Goal: Information Seeking & Learning: Check status

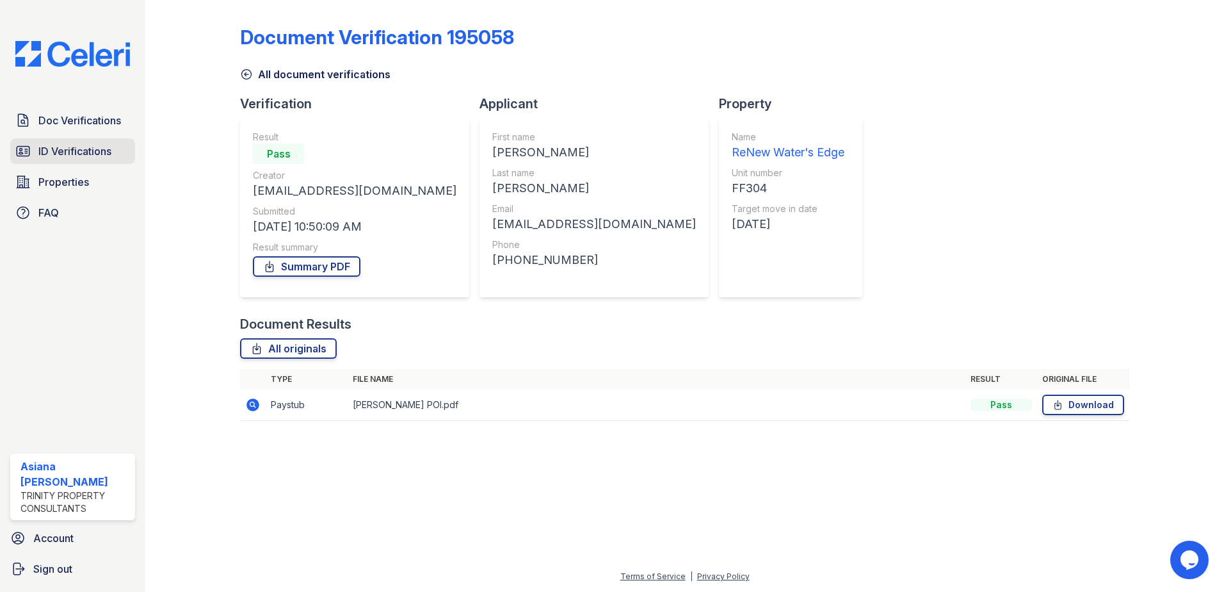
click at [53, 152] on span "ID Verifications" at bounding box center [74, 150] width 73 height 15
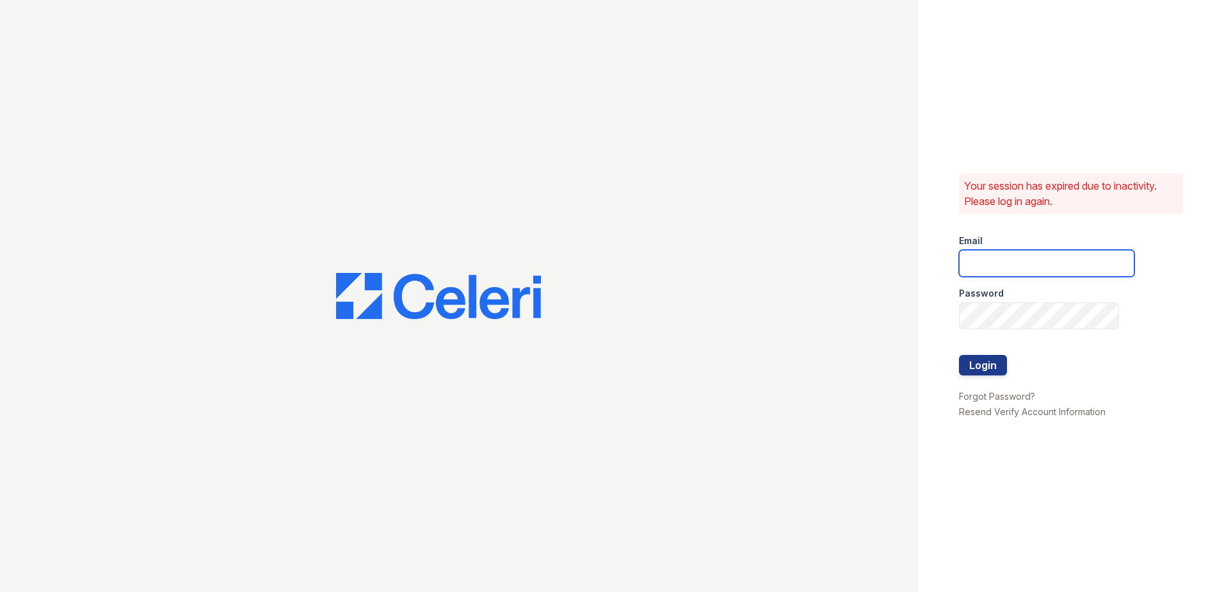
click at [991, 266] on input "email" at bounding box center [1046, 263] width 175 height 27
type input "[EMAIL_ADDRESS][DOMAIN_NAME]"
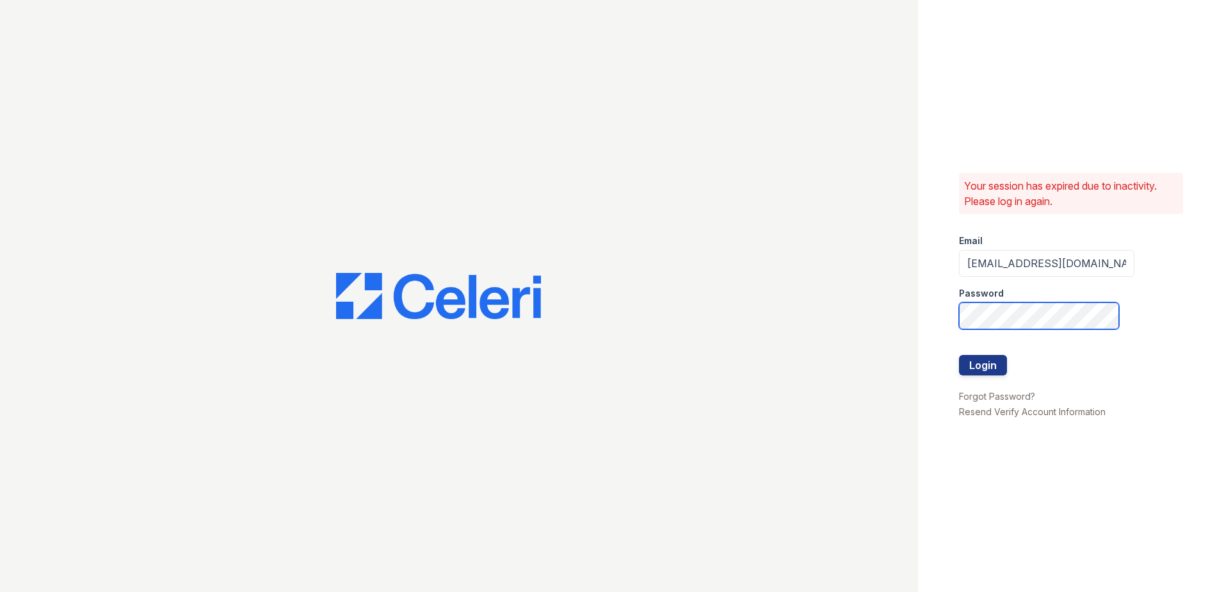
click at [959, 355] on button "Login" at bounding box center [983, 365] width 48 height 20
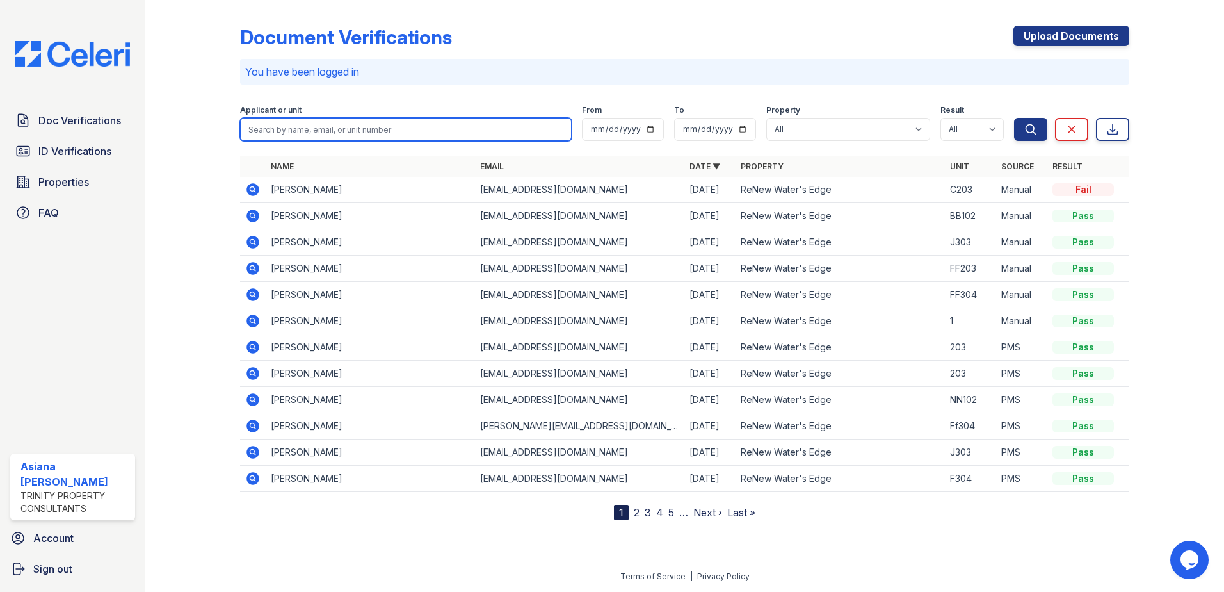
click at [332, 137] on input "search" at bounding box center [406, 129] width 332 height 23
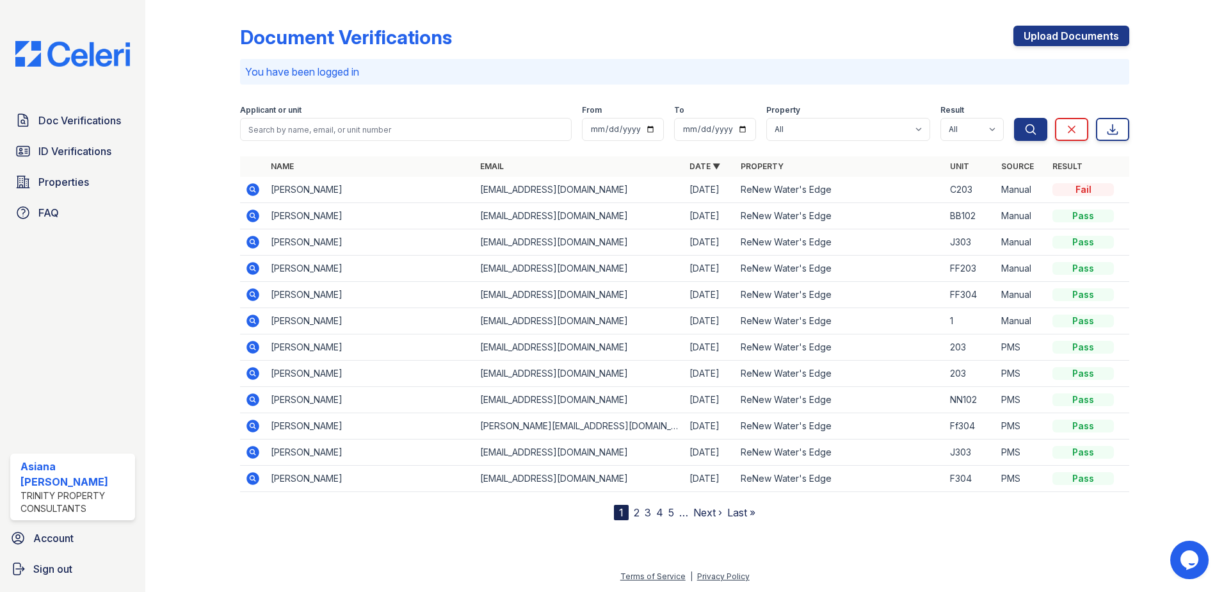
click at [259, 400] on icon at bounding box center [253, 399] width 13 height 13
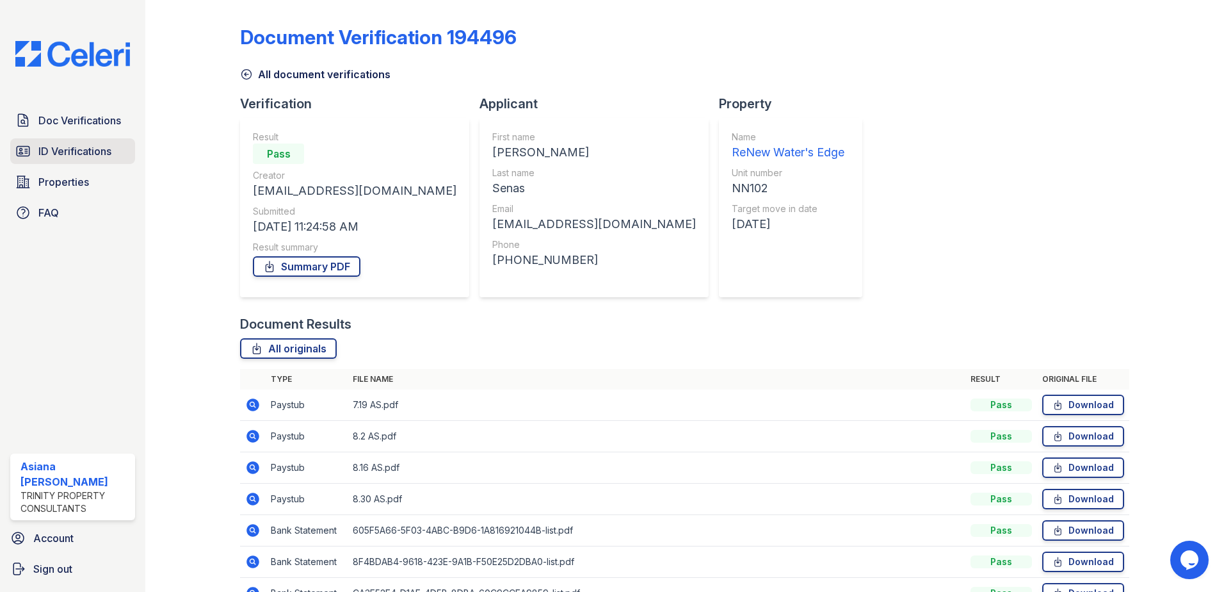
click at [87, 154] on span "ID Verifications" at bounding box center [74, 150] width 73 height 15
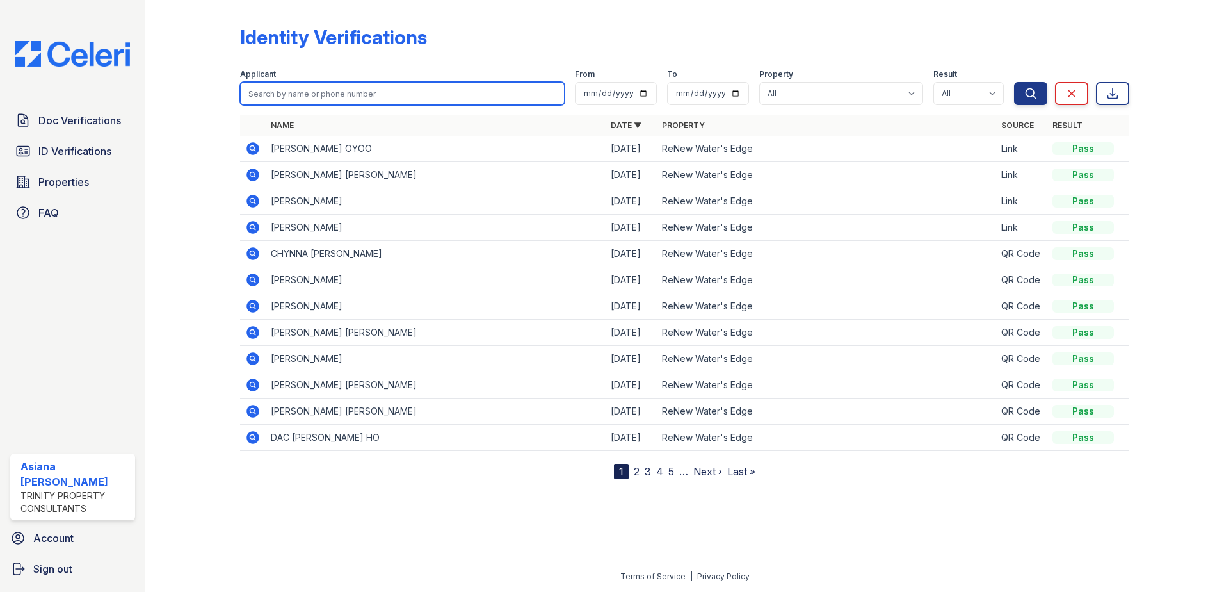
click at [530, 97] on input "search" at bounding box center [402, 93] width 325 height 23
type input "arleen"
click at [1014, 82] on button "Search" at bounding box center [1030, 93] width 33 height 23
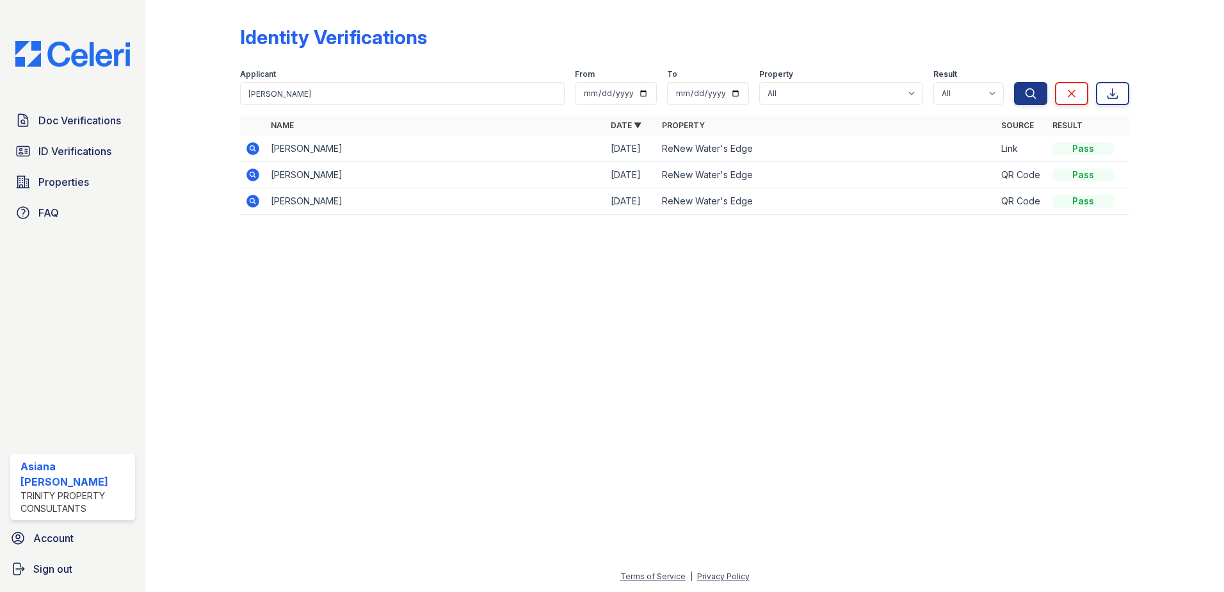
click at [255, 150] on icon at bounding box center [252, 148] width 15 height 15
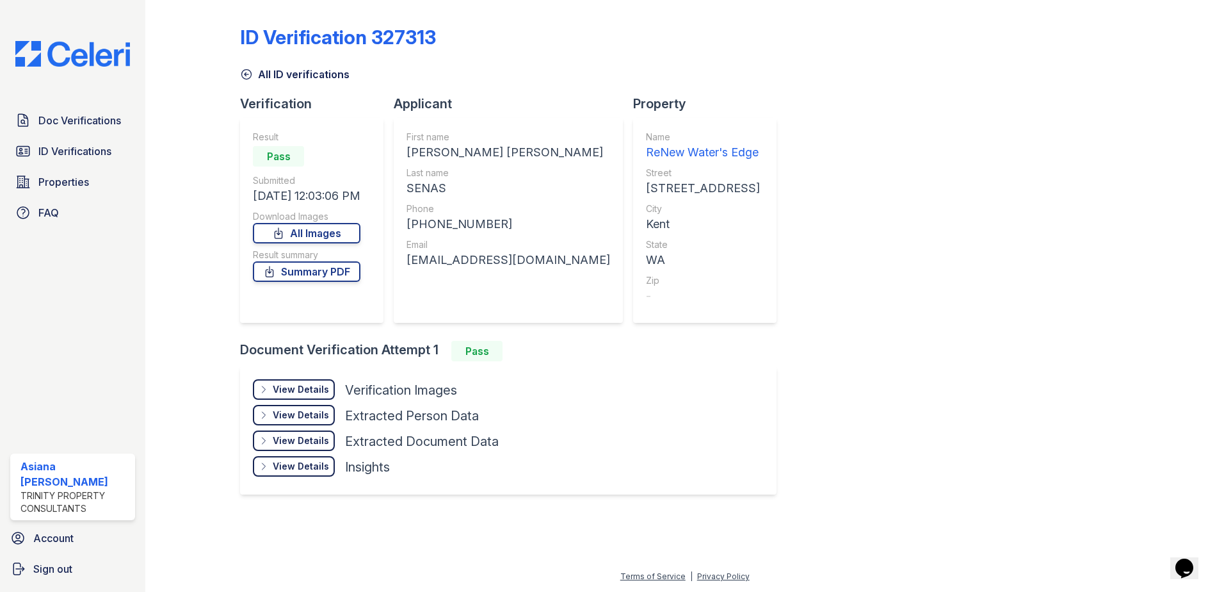
click at [320, 394] on div "View Details" at bounding box center [301, 389] width 56 height 13
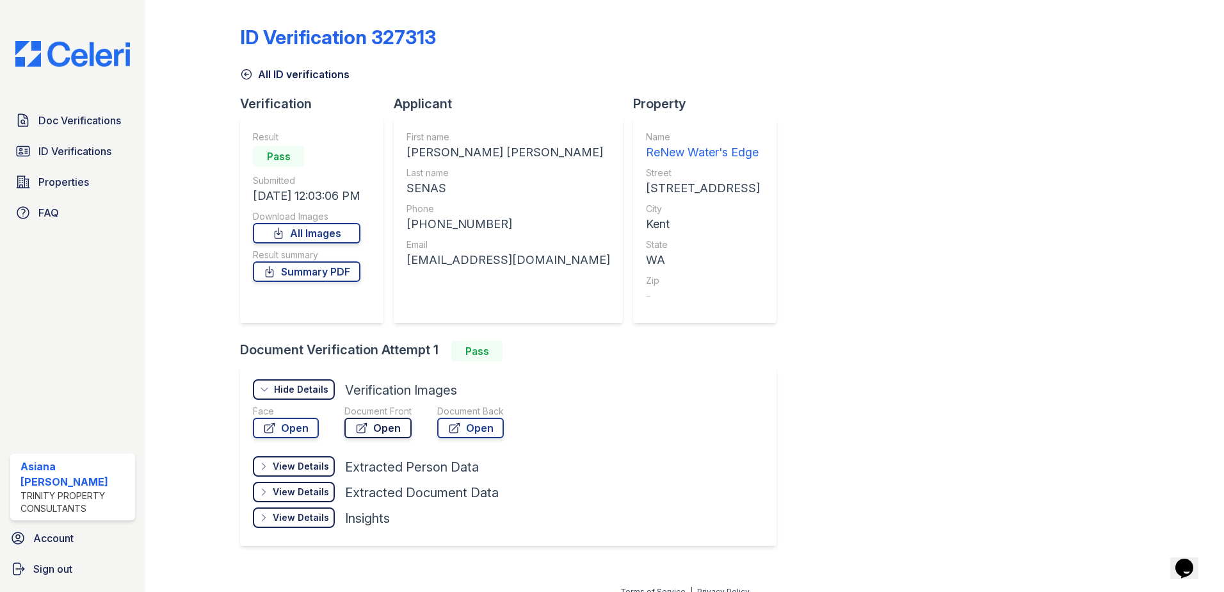
click at [381, 430] on link "Open" at bounding box center [378, 428] width 67 height 20
